Goal: Task Accomplishment & Management: Use online tool/utility

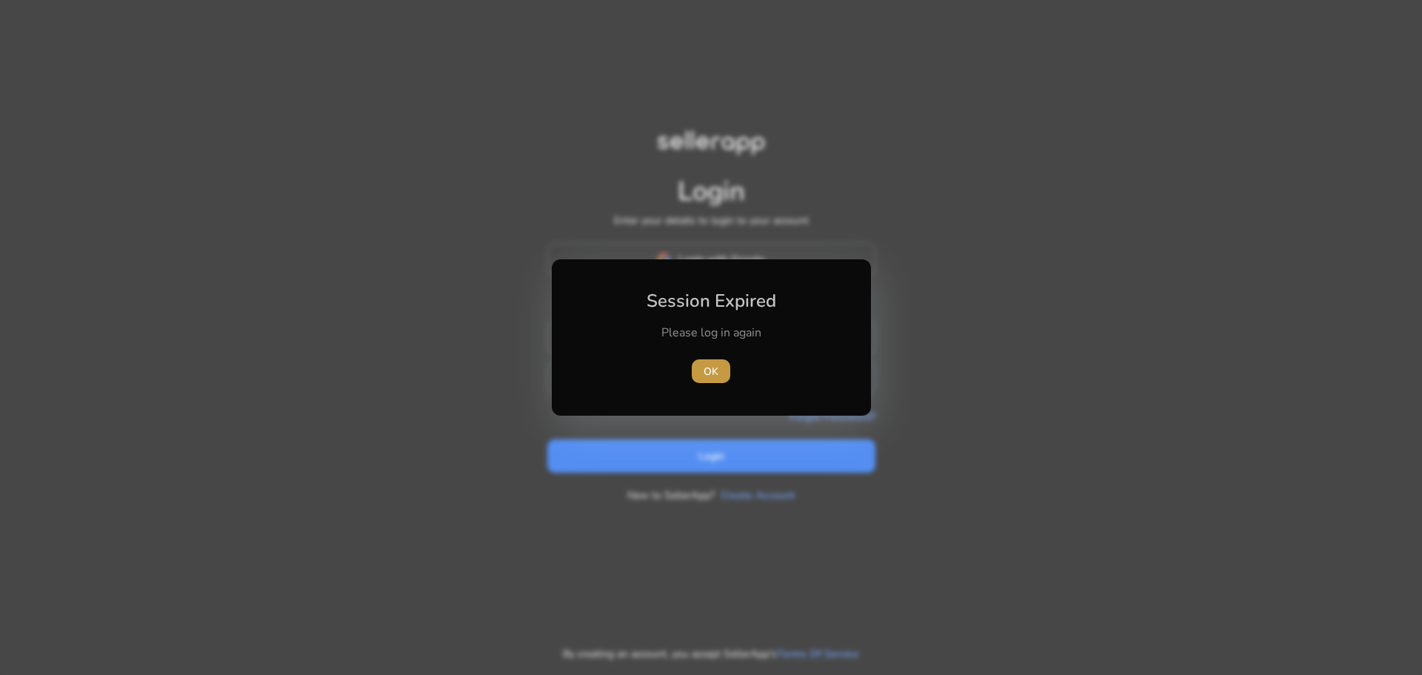
click at [718, 364] on span "OK" at bounding box center [711, 372] width 15 height 16
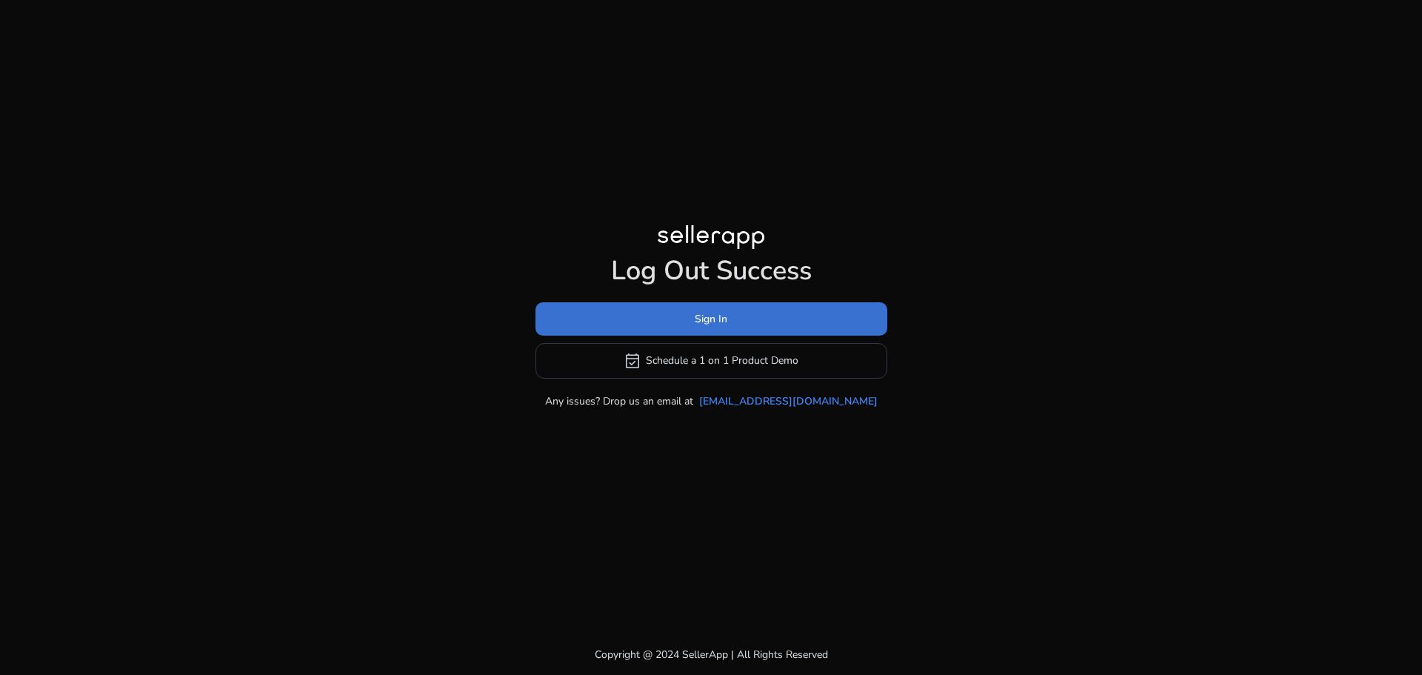
click at [738, 330] on span at bounding box center [712, 319] width 352 height 36
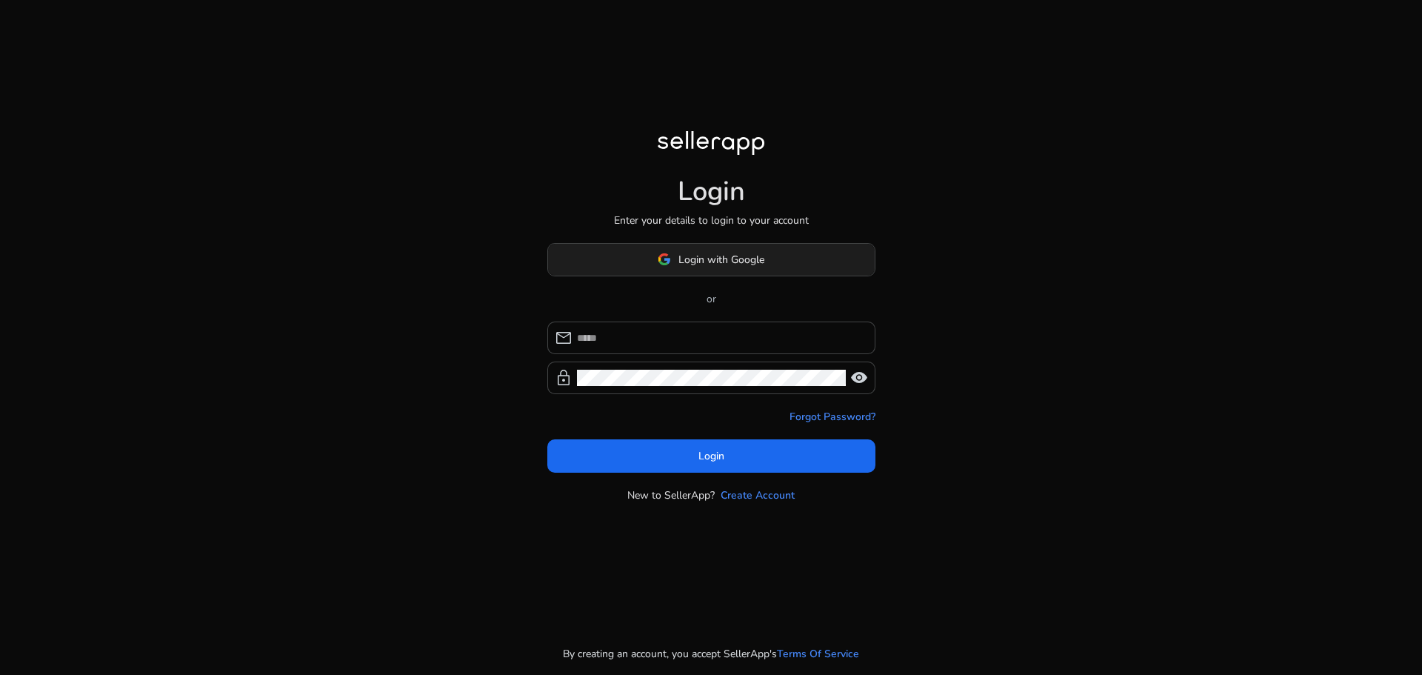
click at [744, 267] on span at bounding box center [711, 259] width 327 height 36
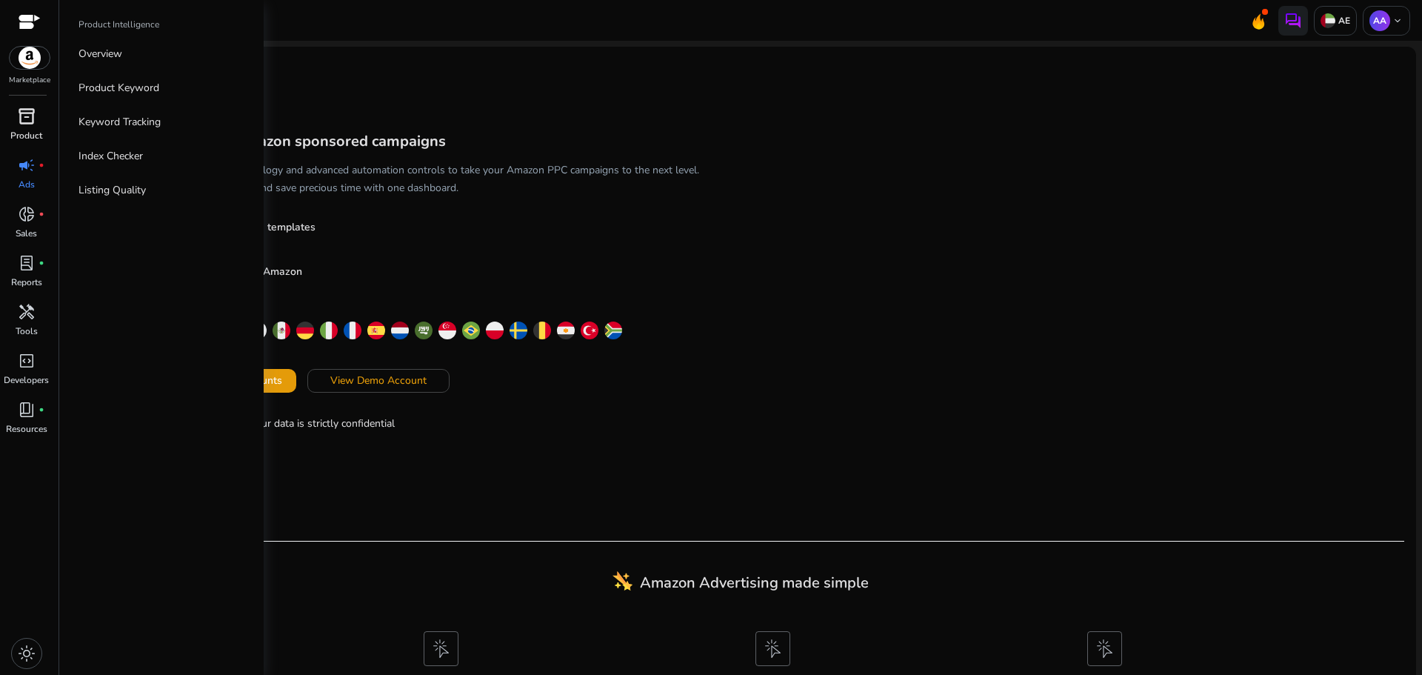
click at [22, 128] on link "inventory_2 Product" at bounding box center [26, 128] width 53 height 49
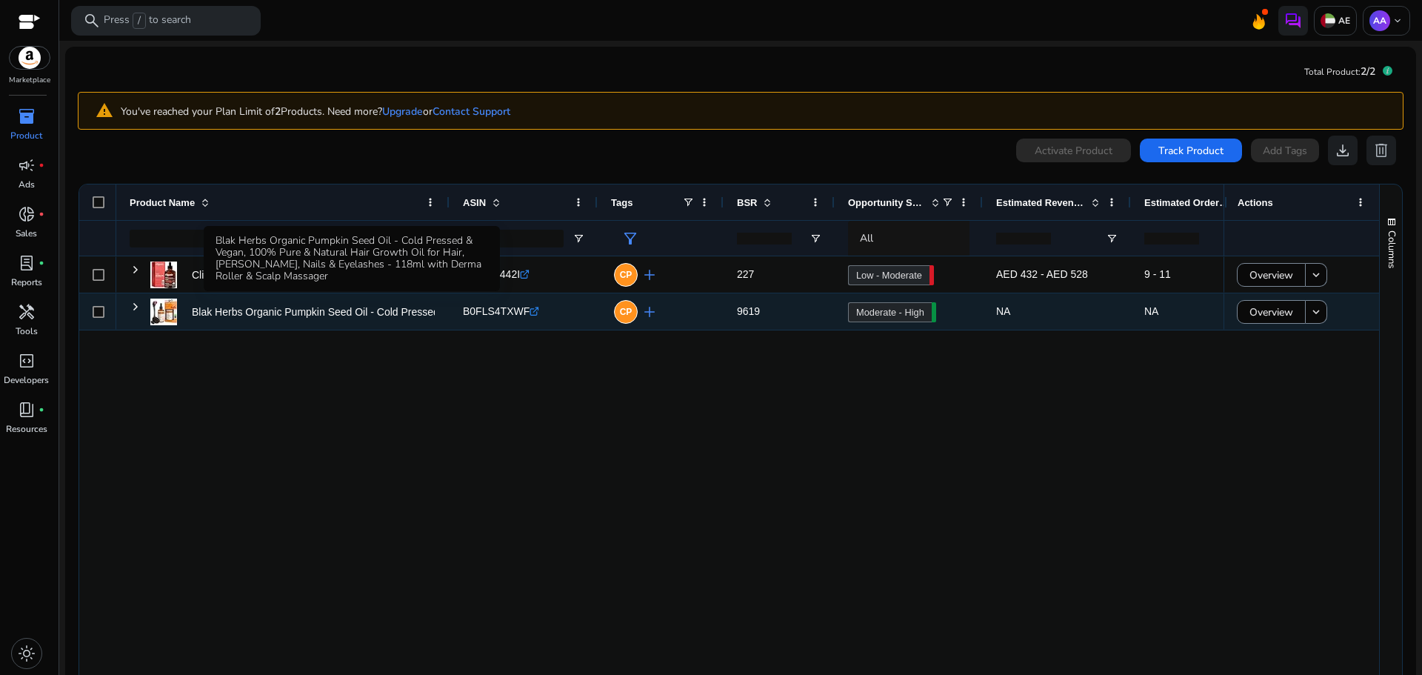
click at [399, 307] on p "Blak Herbs Organic Pumpkin Seed Oil - Cold Pressed & Vegan, 100%..." at bounding box center [357, 312] width 330 height 30
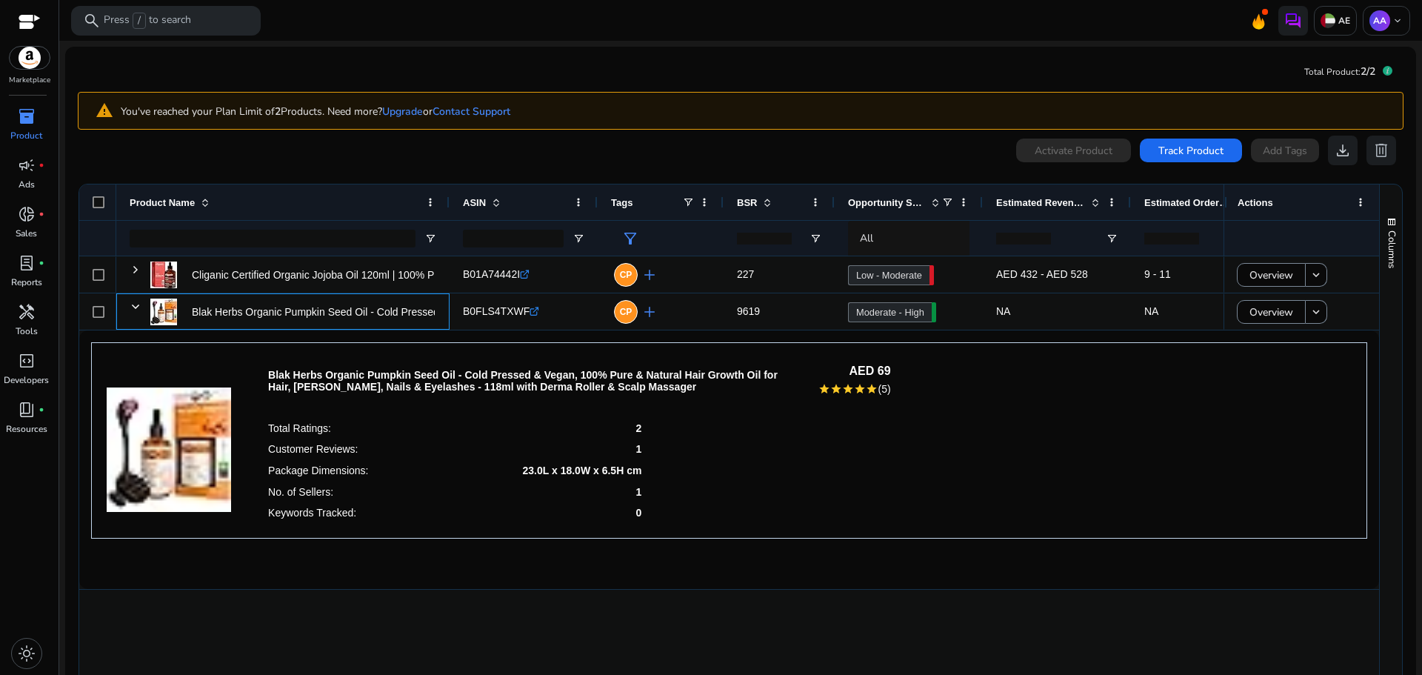
scroll to position [78, 0]
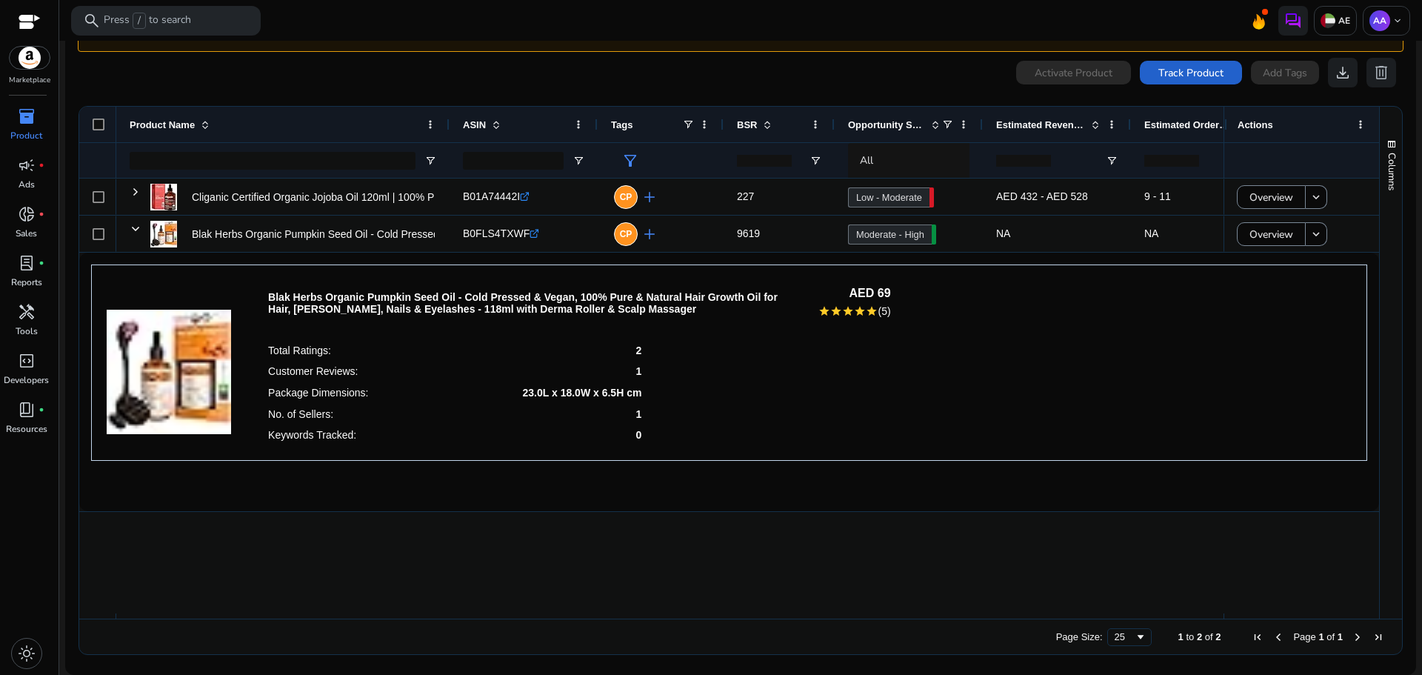
click at [1187, 65] on span "Track Product" at bounding box center [1190, 73] width 65 height 16
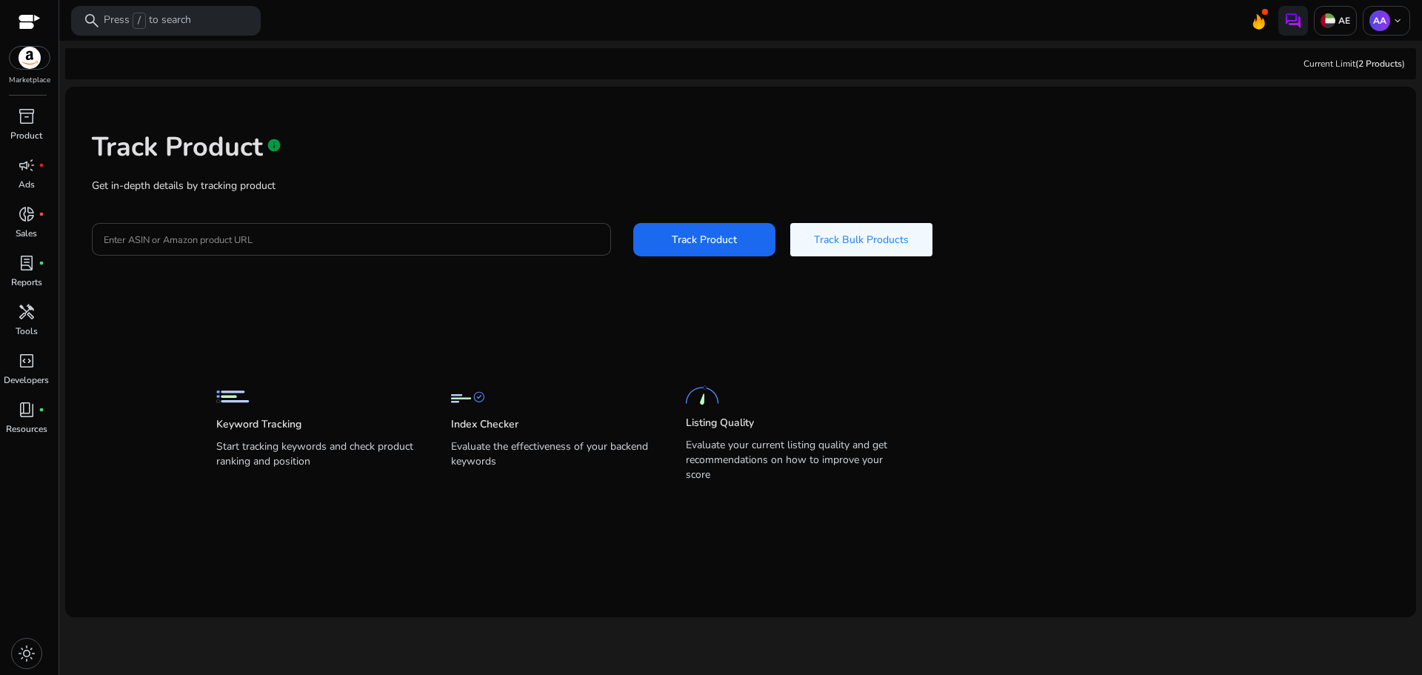
click at [270, 246] on input "Enter ASIN or Amazon product URL" at bounding box center [352, 239] width 496 height 16
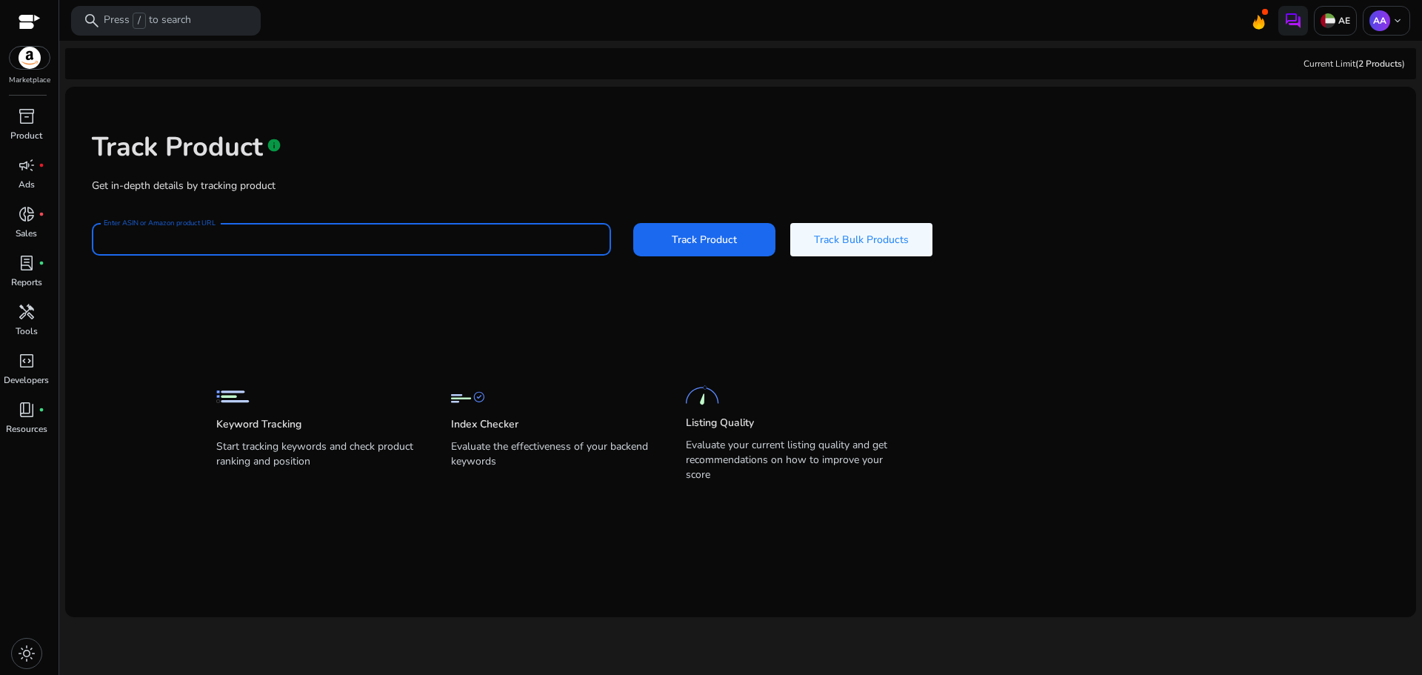
type input "**********"
click at [687, 243] on span "Track Product" at bounding box center [704, 240] width 65 height 16
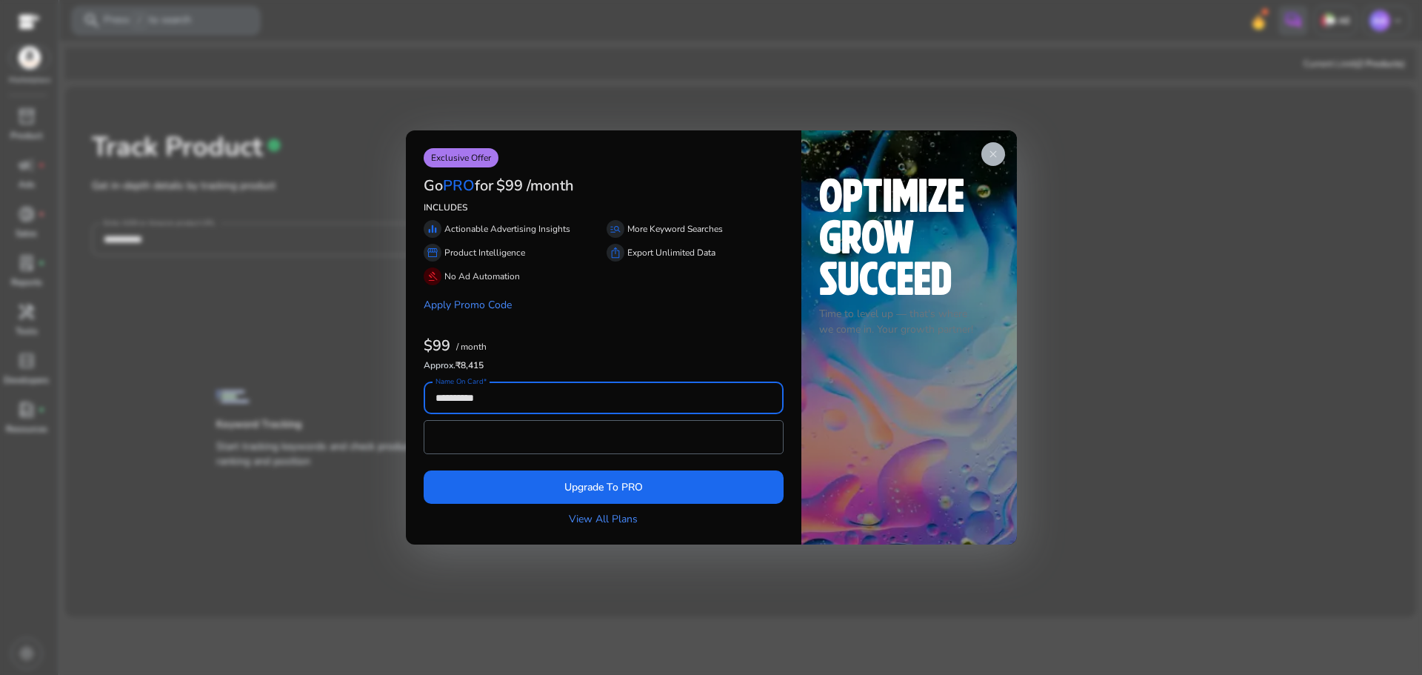
click at [995, 146] on app-icon "close" at bounding box center [993, 154] width 24 height 24
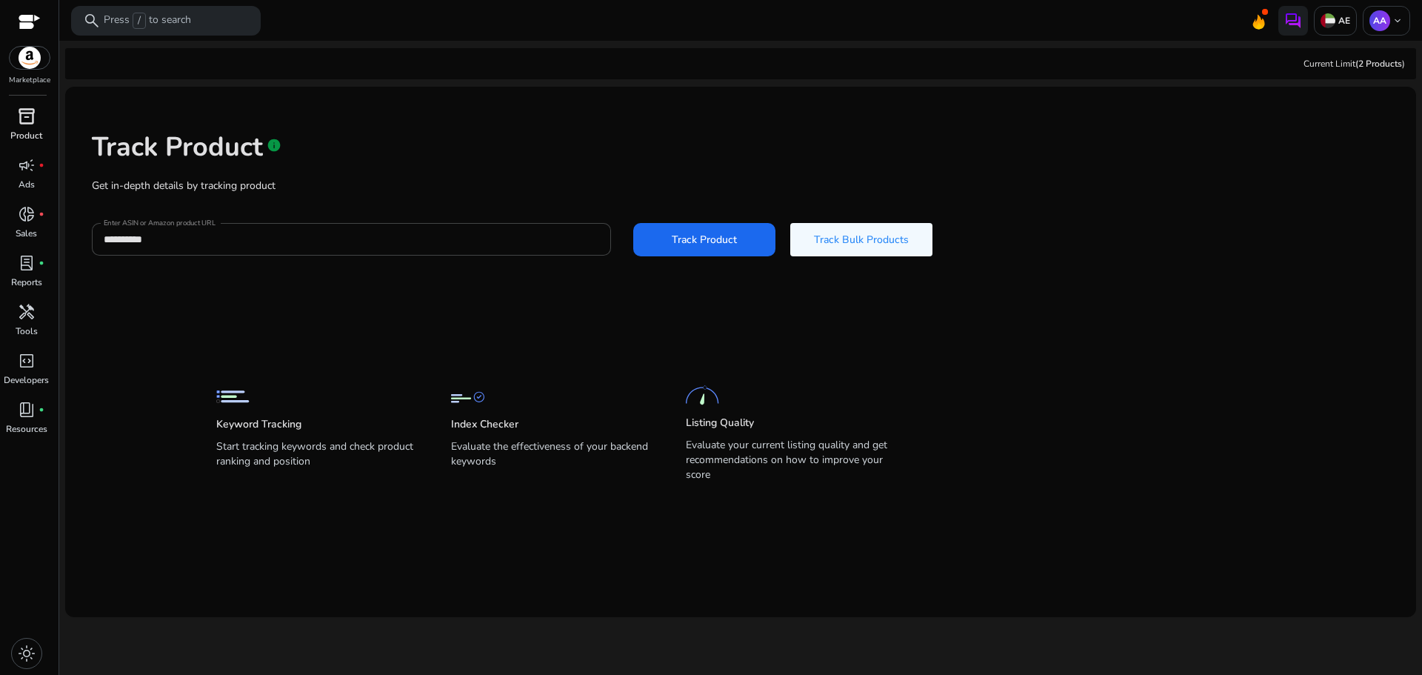
click at [30, 133] on p "Product" at bounding box center [26, 135] width 32 height 13
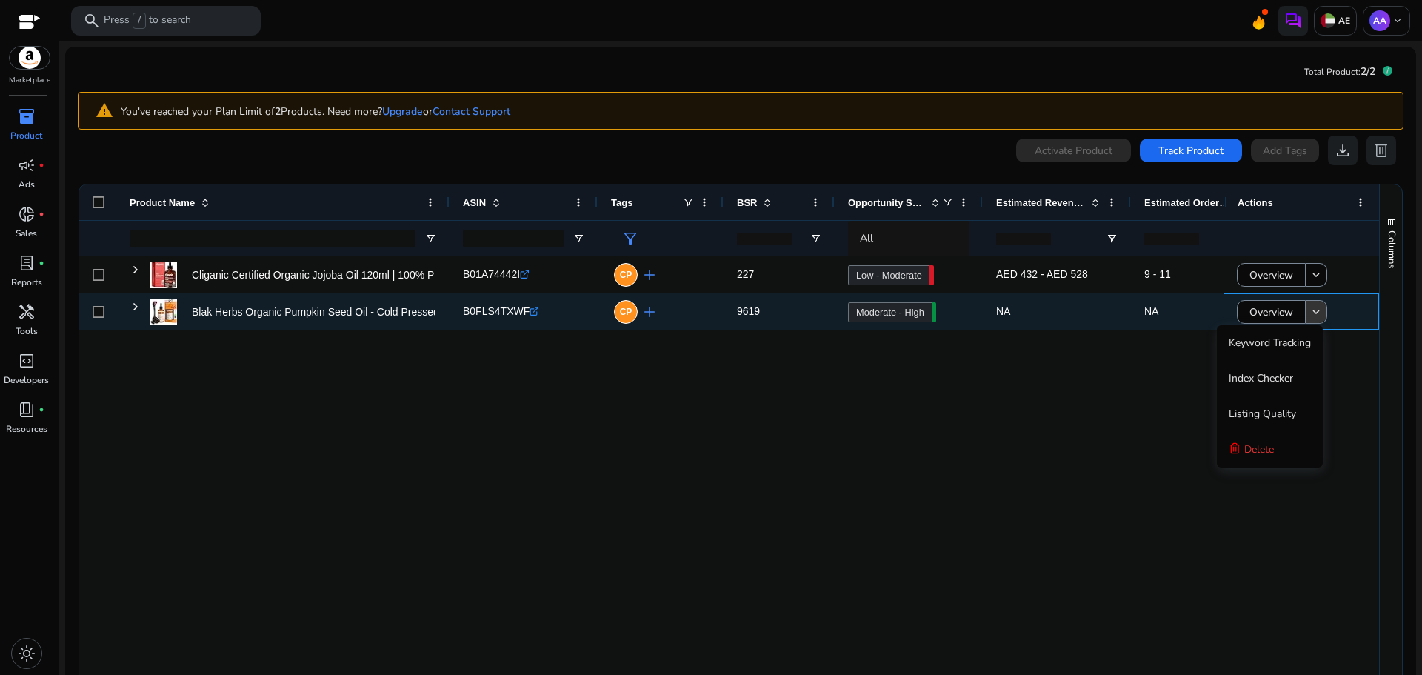
click at [1312, 310] on mat-icon "keyboard_arrow_down" at bounding box center [1316, 311] width 13 height 13
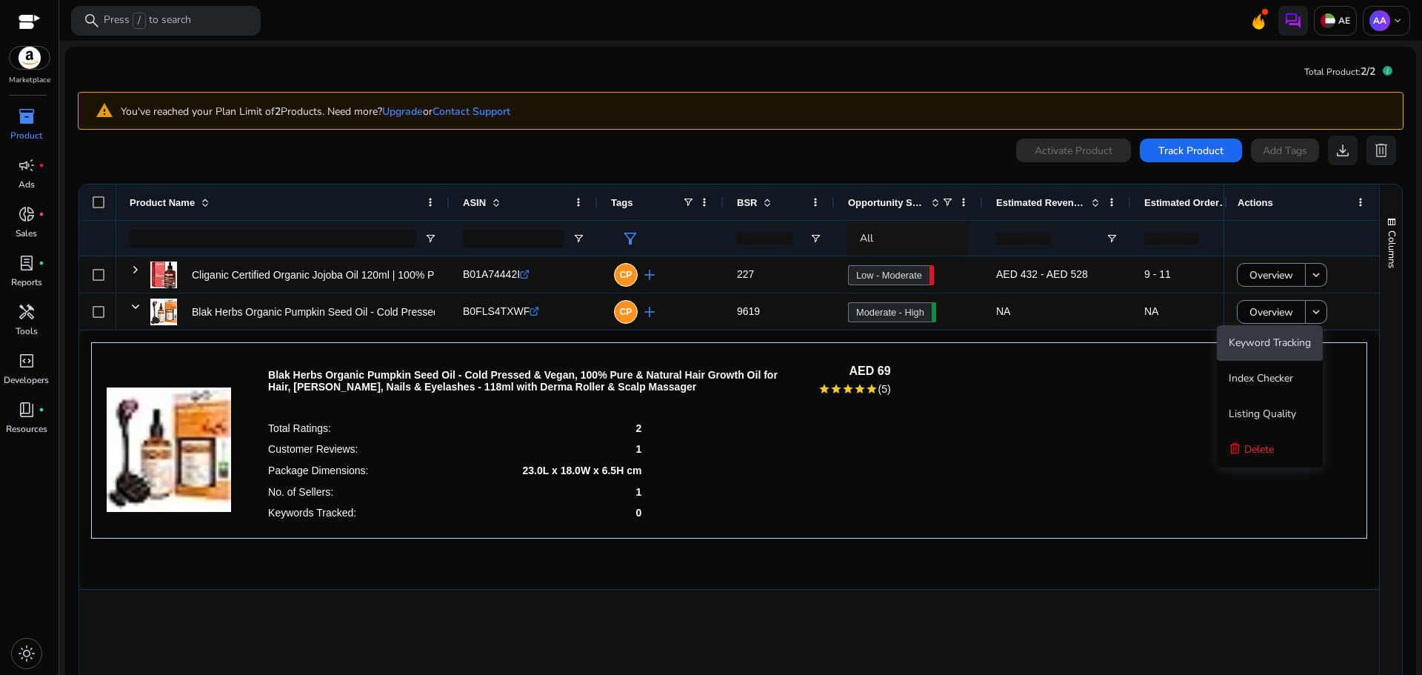
click at [1255, 347] on span "Keyword Tracking" at bounding box center [1270, 343] width 82 height 14
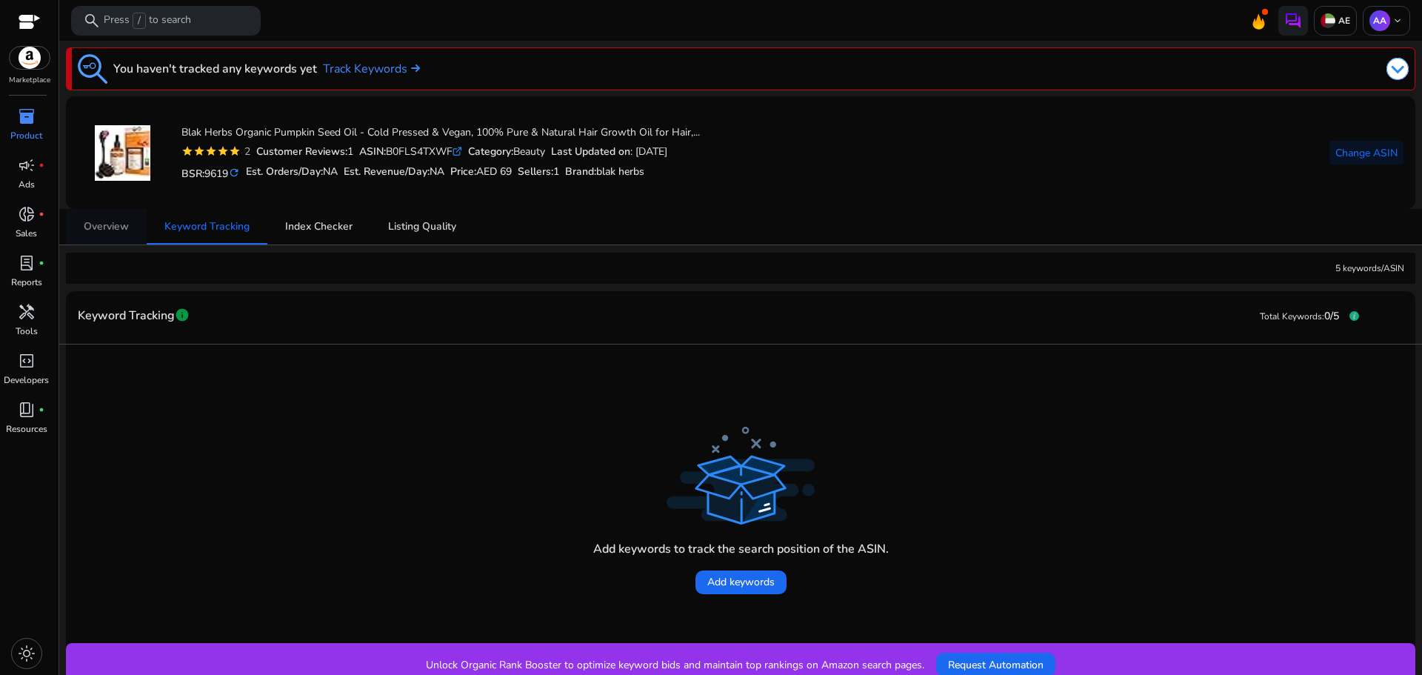
click at [119, 231] on span "Overview" at bounding box center [106, 226] width 45 height 10
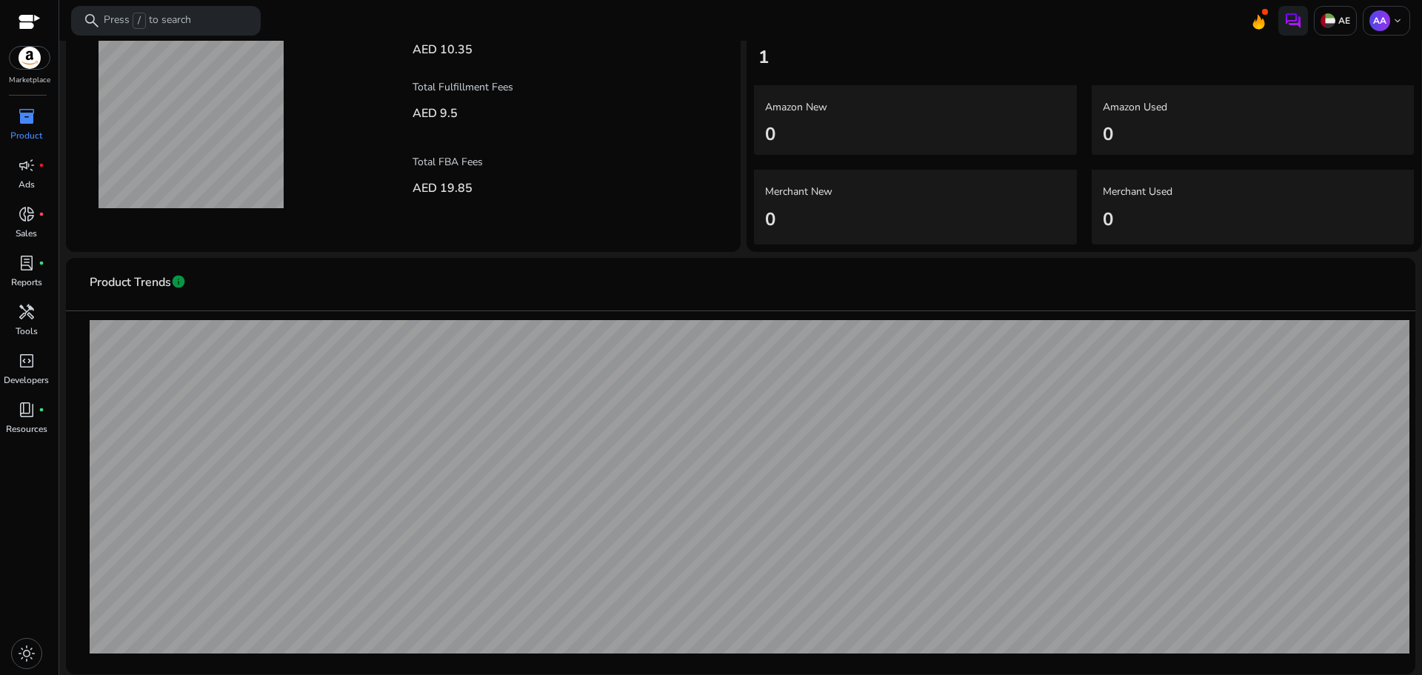
scroll to position [208, 0]
